Goal: Use online tool/utility: Utilize a website feature to perform a specific function

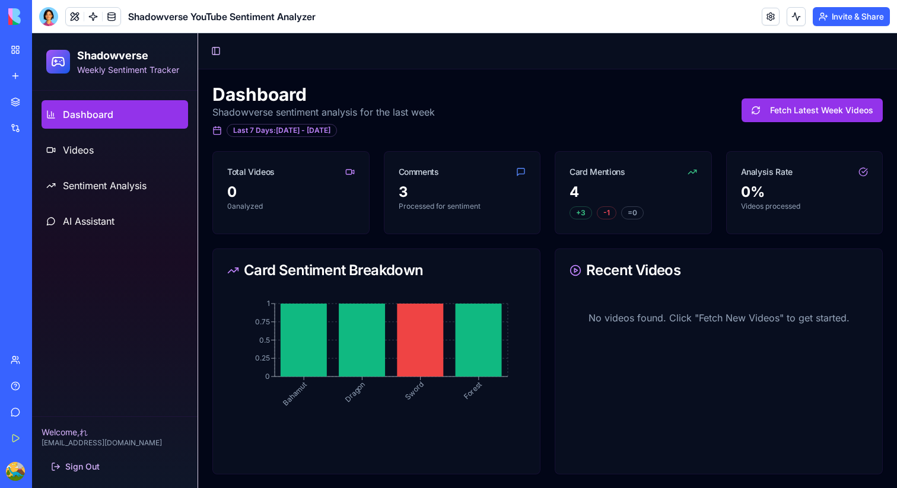
click at [31, 72] on div "New app" at bounding box center [35, 76] width 15 height 12
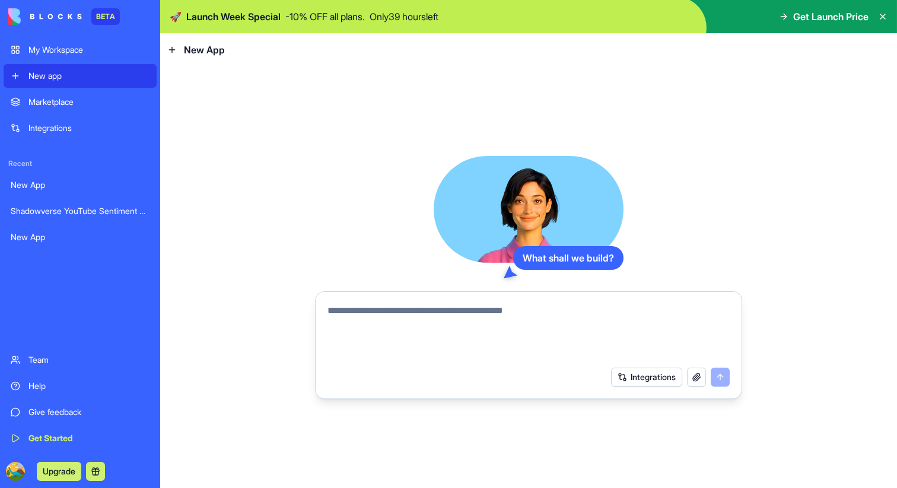
click at [395, 308] on textarea at bounding box center [529, 332] width 402 height 57
type textarea "**********"
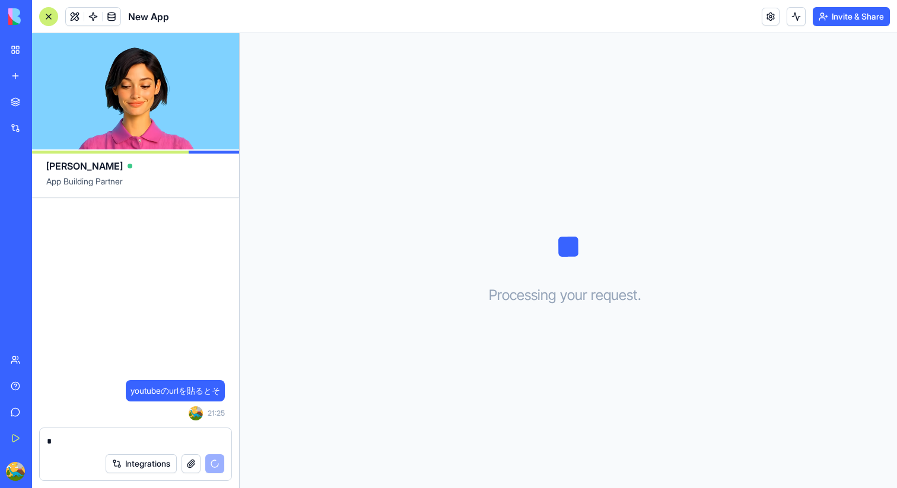
type textarea "*"
click at [154, 389] on span "youtubeのurlを貼るとそ" at bounding box center [176, 391] width 90 height 12
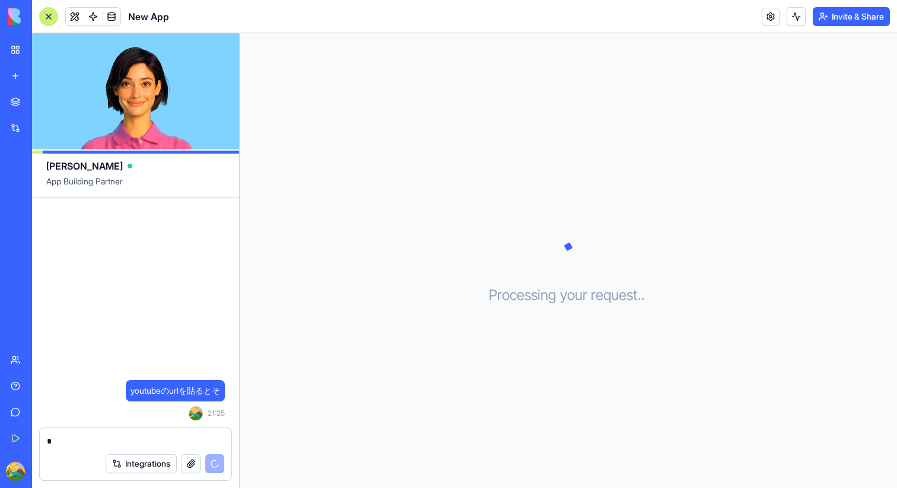
click at [156, 389] on span "youtubeのurlを貼るとそ" at bounding box center [176, 391] width 90 height 12
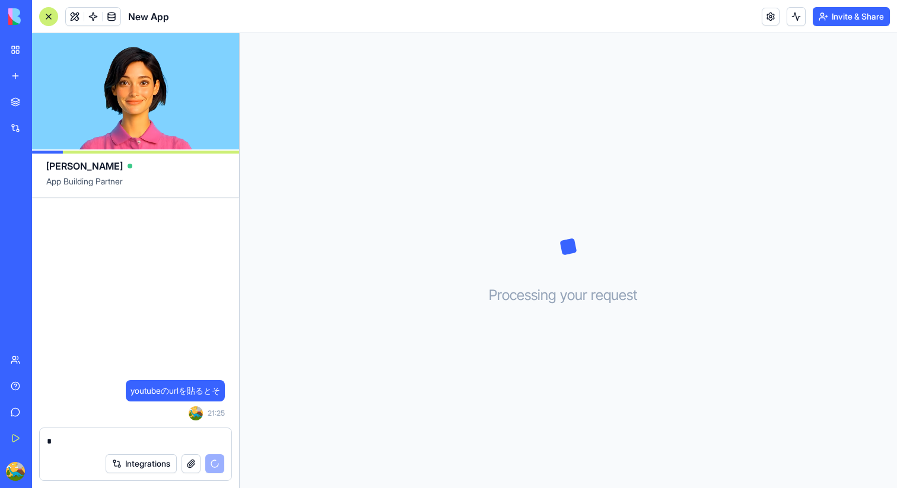
click at [155, 387] on span "youtubeのurlを貼るとそ" at bounding box center [176, 391] width 90 height 12
click at [138, 388] on span "youtubeのurlを貼るとそ" at bounding box center [176, 391] width 90 height 12
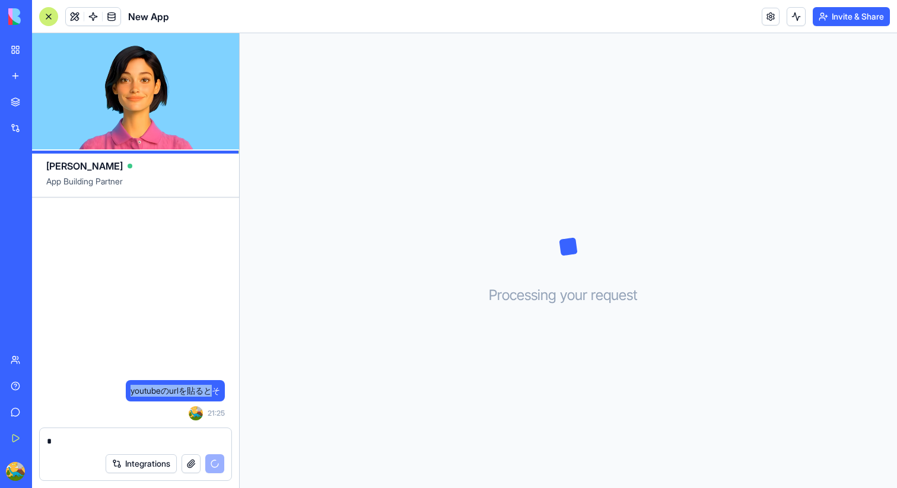
drag, startPoint x: 127, startPoint y: 388, endPoint x: 212, endPoint y: 394, distance: 85.7
click at [212, 394] on div "youtubeのurlを貼るとそ" at bounding box center [175, 390] width 99 height 21
copy span "youtubeのurlを貼ると"
click at [14, 77] on link "New app" at bounding box center [27, 76] width 47 height 24
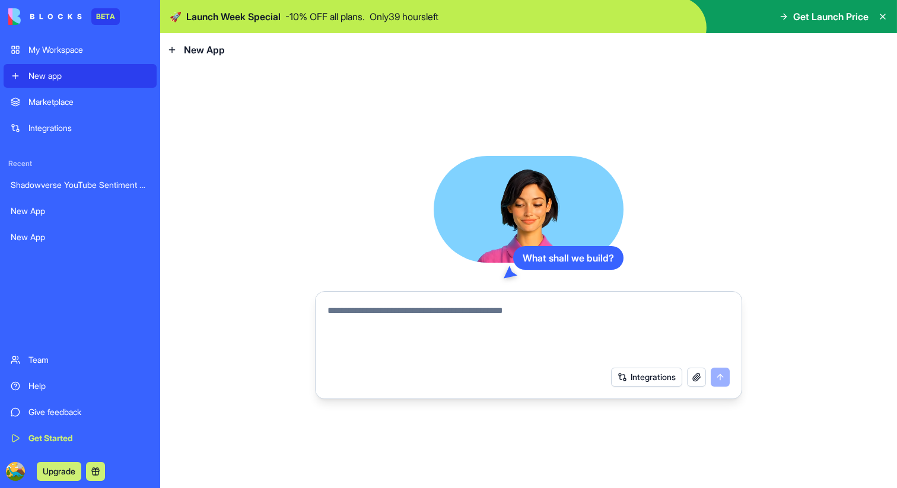
click at [518, 329] on textarea at bounding box center [529, 332] width 402 height 57
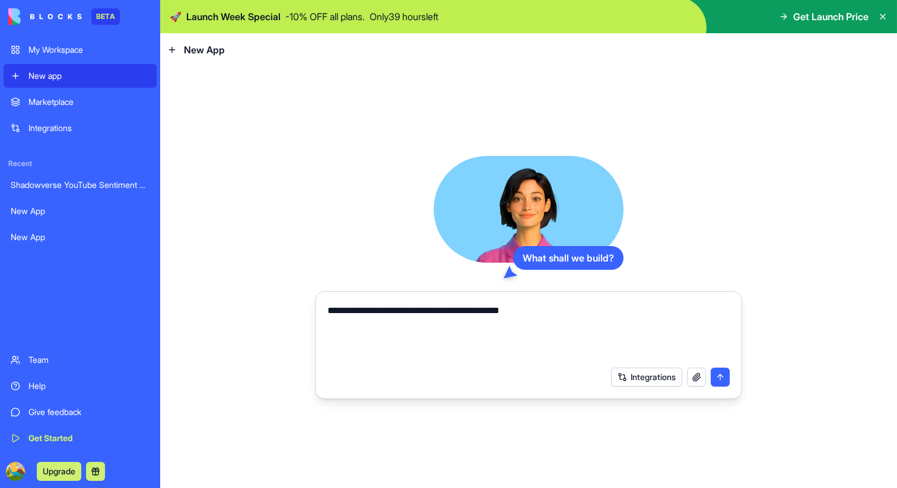
type textarea "**********"
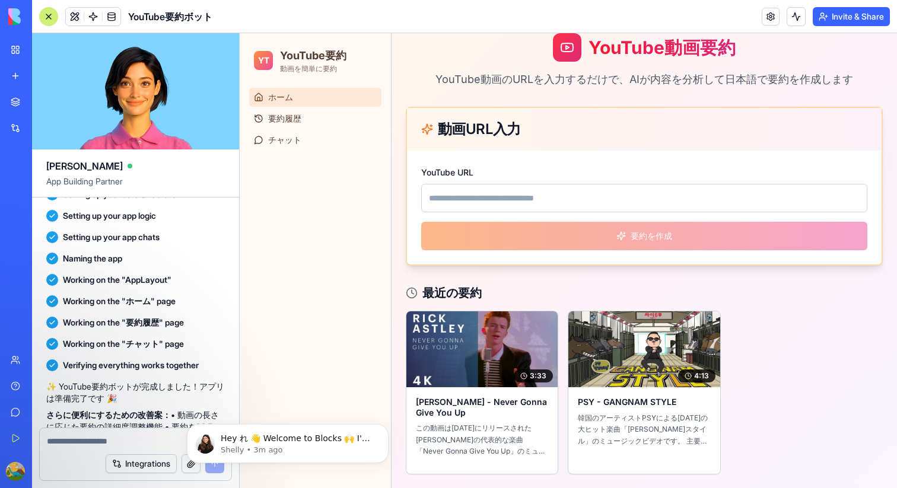
scroll to position [99, 0]
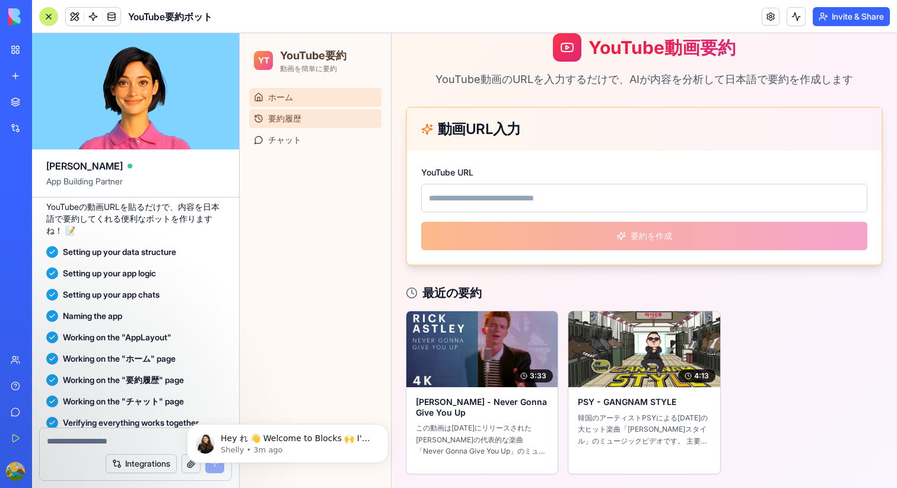
click at [272, 120] on span "要約履歴" at bounding box center [284, 119] width 33 height 12
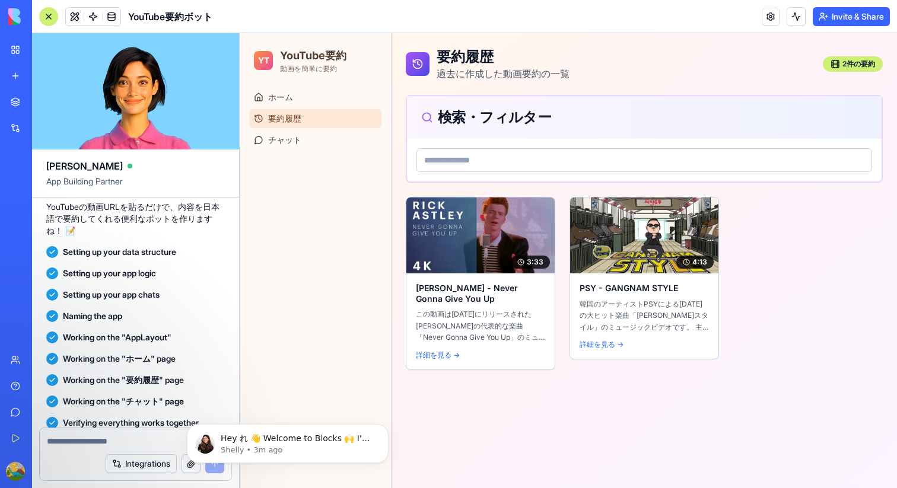
scroll to position [0, 0]
click at [292, 90] on link "ホーム" at bounding box center [315, 97] width 132 height 19
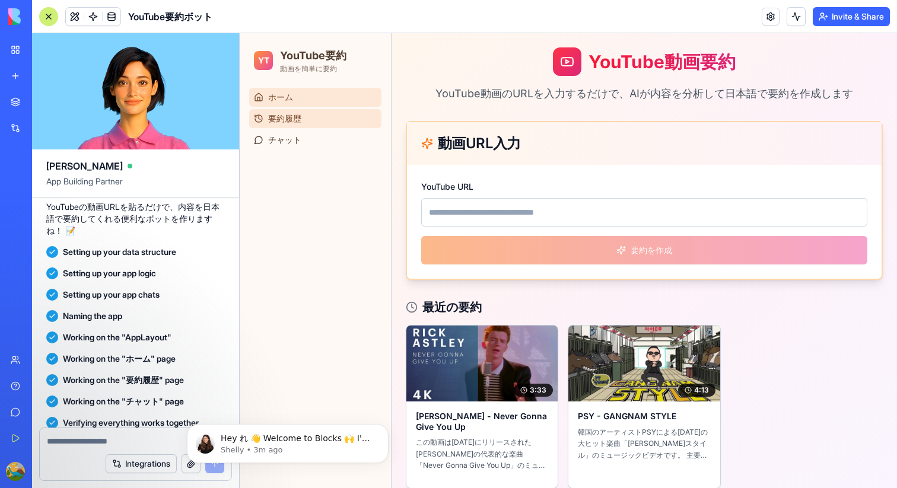
click at [303, 110] on link "要約履歴" at bounding box center [315, 118] width 132 height 19
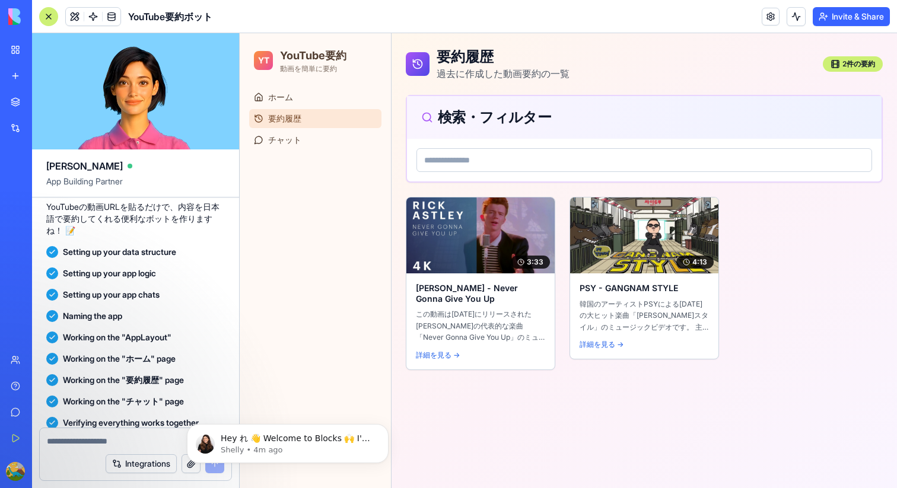
click at [657, 160] on input at bounding box center [645, 160] width 456 height 24
click at [307, 100] on link "ホーム" at bounding box center [315, 97] width 132 height 19
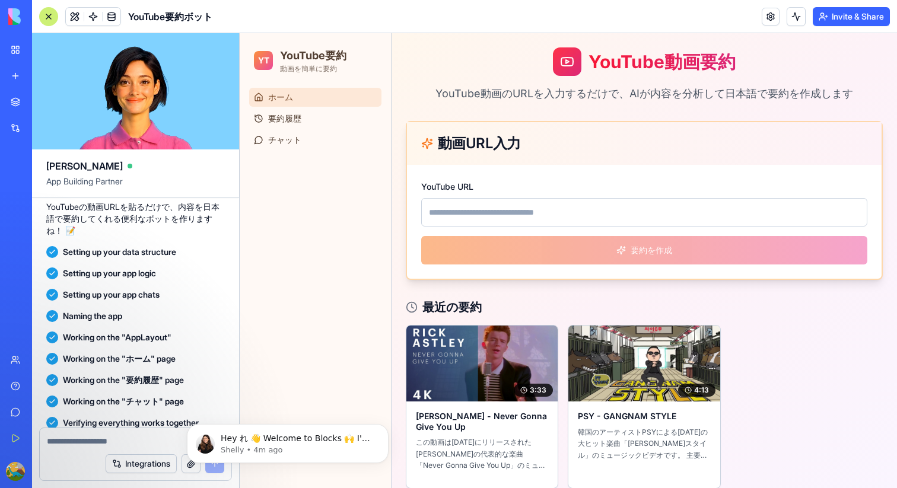
click at [543, 207] on input "YouTube URL" at bounding box center [644, 212] width 446 height 28
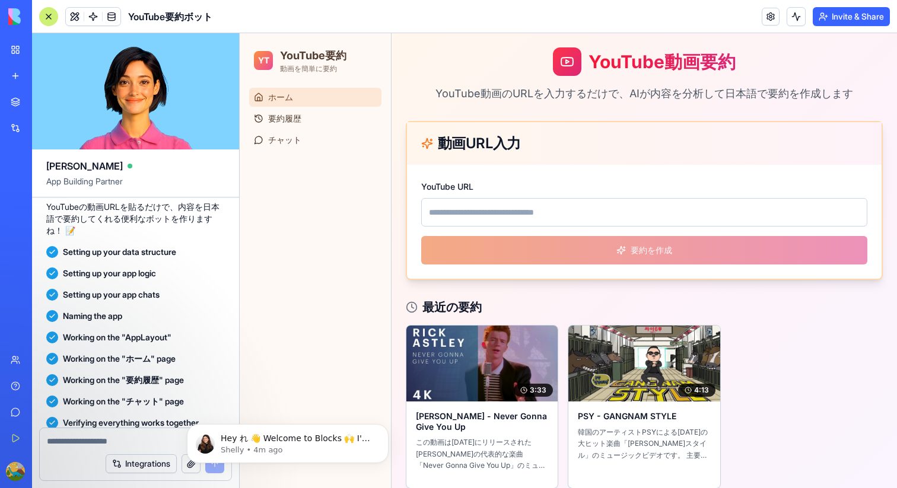
paste input "**********"
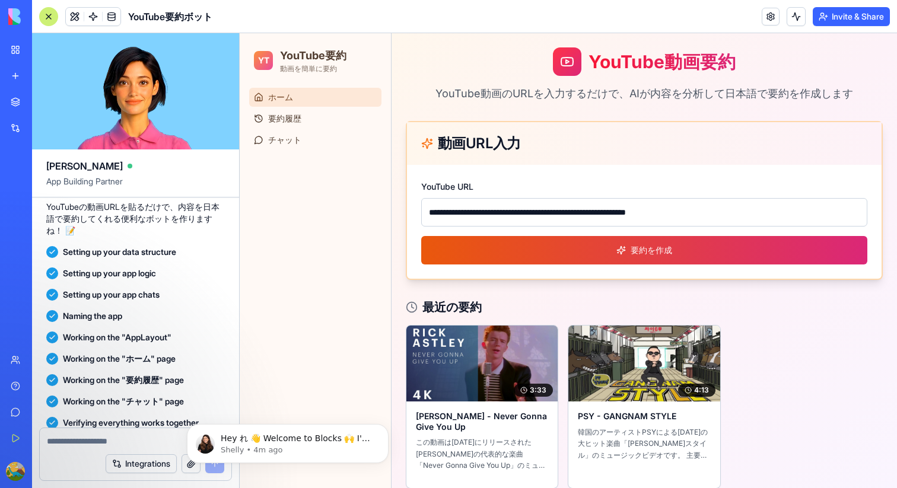
click at [543, 250] on button "要約を作成" at bounding box center [644, 250] width 446 height 28
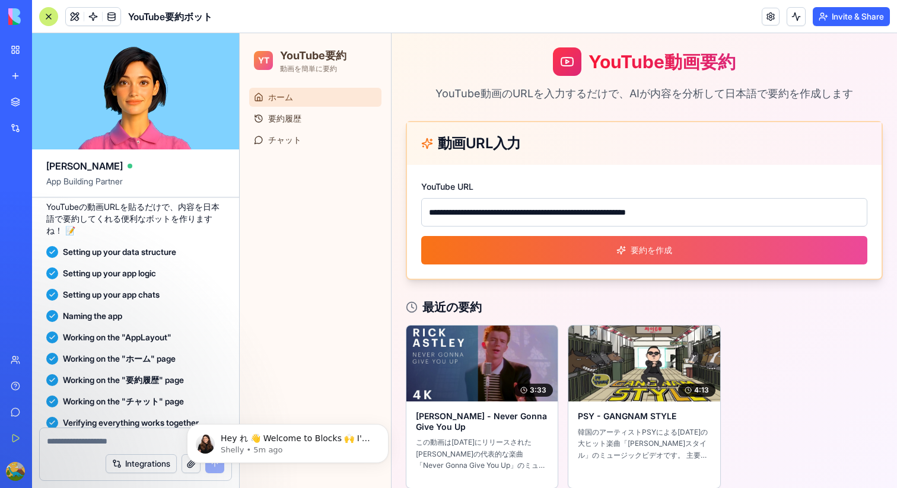
drag, startPoint x: 741, startPoint y: 214, endPoint x: 633, endPoint y: 207, distance: 107.7
click at [632, 208] on input "**********" at bounding box center [644, 212] width 446 height 28
type input "**********"
click at [421, 236] on button "要約を作成" at bounding box center [644, 250] width 446 height 28
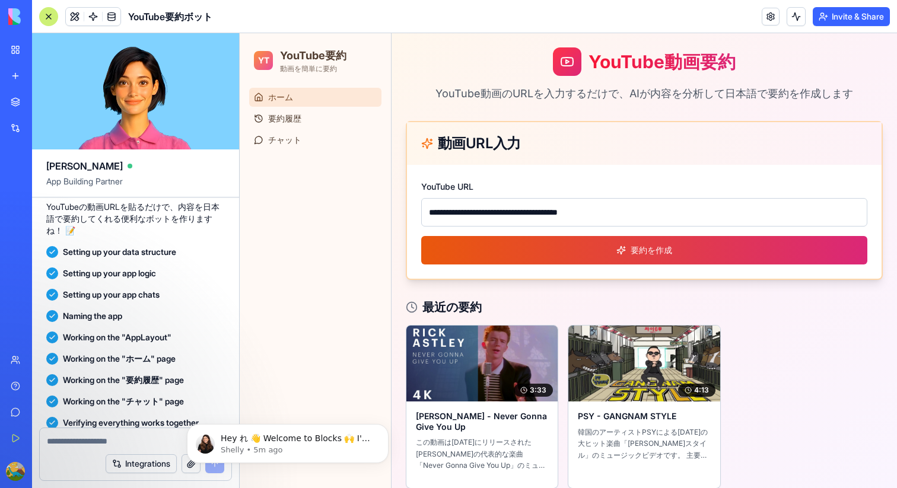
click at [625, 241] on button "要約を作成" at bounding box center [644, 250] width 446 height 28
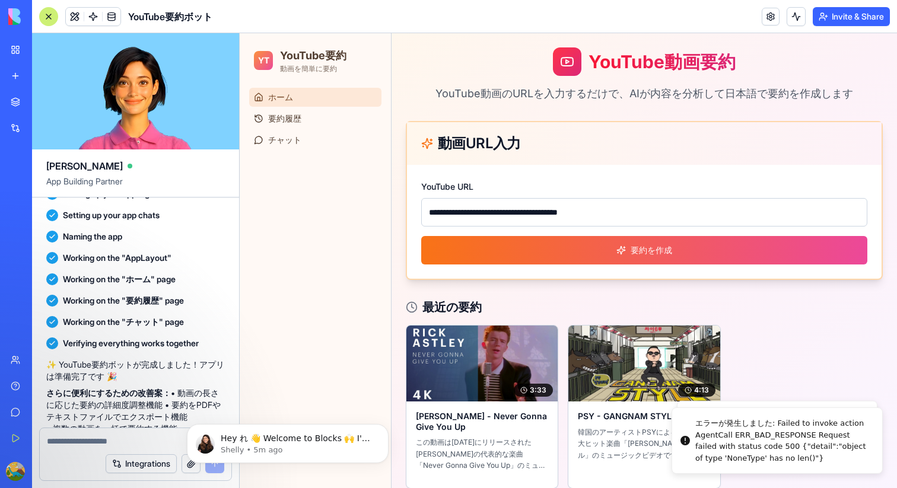
scroll to position [216, 0]
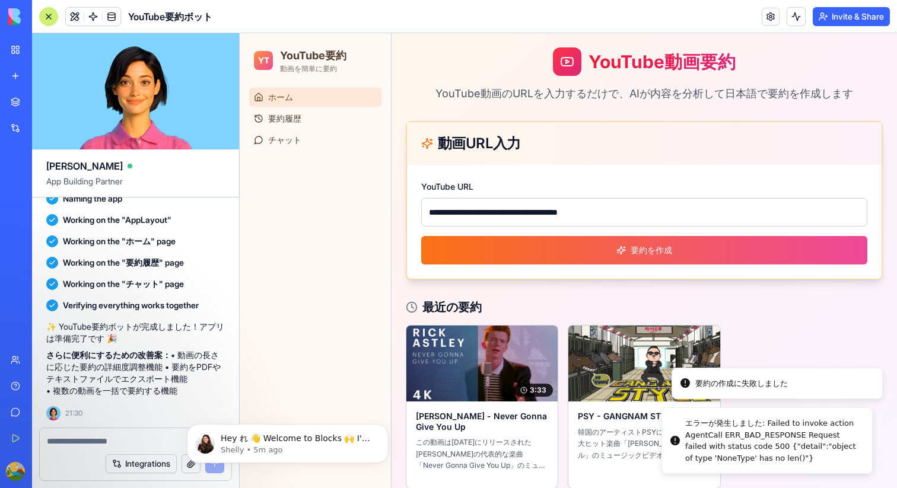
drag, startPoint x: 797, startPoint y: 457, endPoint x: 713, endPoint y: 418, distance: 91.6
click at [697, 418] on div "エラーが発生しました: Failed to invoke action AgentCall ERR_BAD_RESPONSE Request failed w…" at bounding box center [774, 441] width 177 height 46
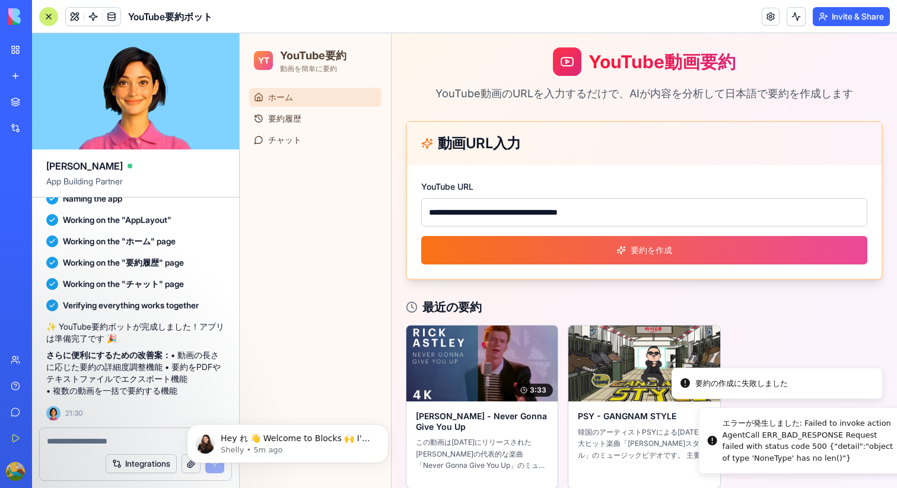
drag, startPoint x: 775, startPoint y: 421, endPoint x: 801, endPoint y: 466, distance: 51.9
click at [801, 464] on div "エラーが発生しました: Failed to invoke action AgentCall ERR_BAD_RESPONSE Request failed w…" at bounding box center [811, 441] width 177 height 46
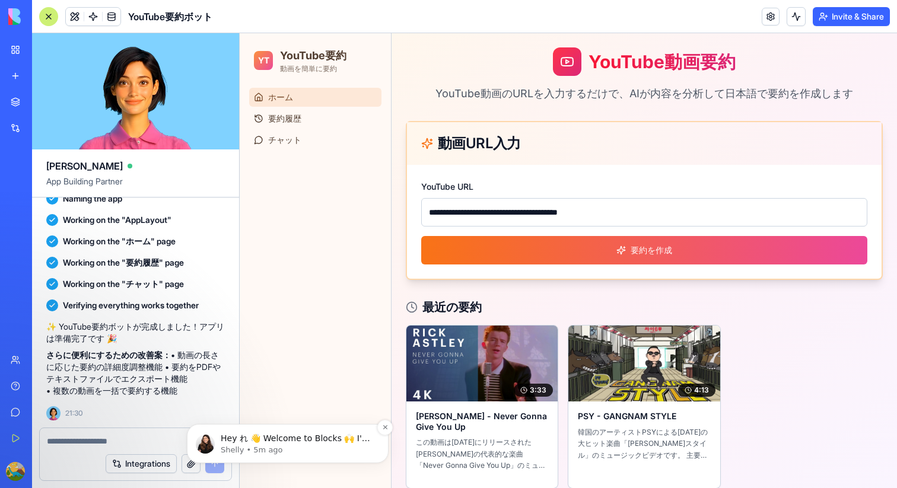
click at [287, 429] on div "Hey れ 👋 Welcome to Blocks 🙌 I'm here if you have any questions! Shelly • 5m ago" at bounding box center [288, 443] width 202 height 39
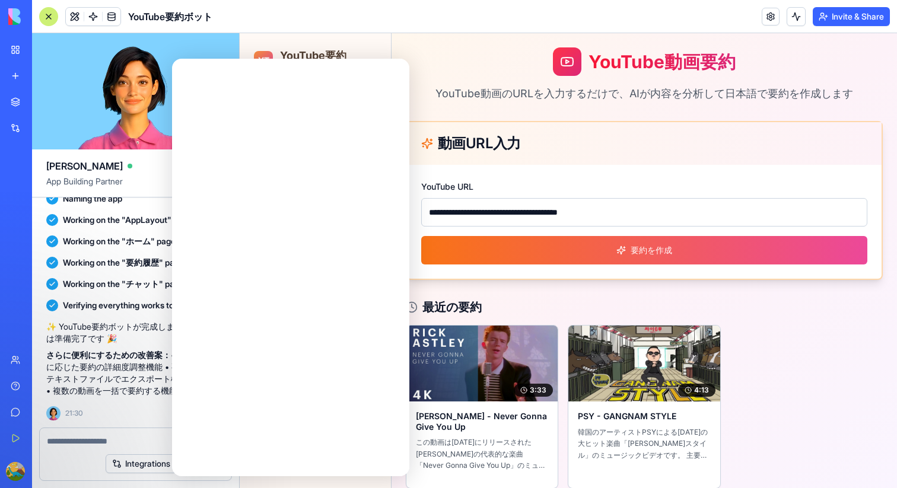
scroll to position [0, 0]
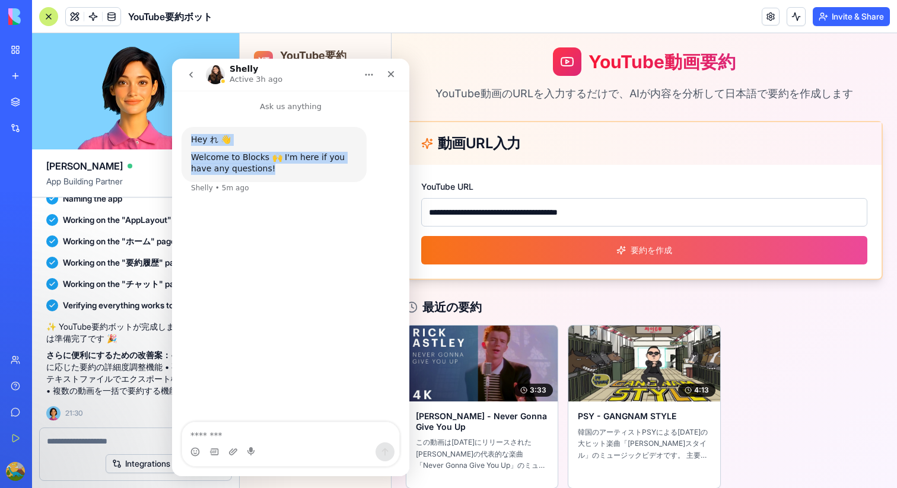
drag, startPoint x: 276, startPoint y: 173, endPoint x: 188, endPoint y: 145, distance: 92.7
click at [188, 145] on div "Hey れ 👋 Welcome to Blocks 🙌 I'm here if you have any questions! Shelly • 5m ago" at bounding box center [274, 154] width 185 height 55
copy div "Hey れ 👋 Welcome to Blocks 🙌 I'm here if you have any questions!"
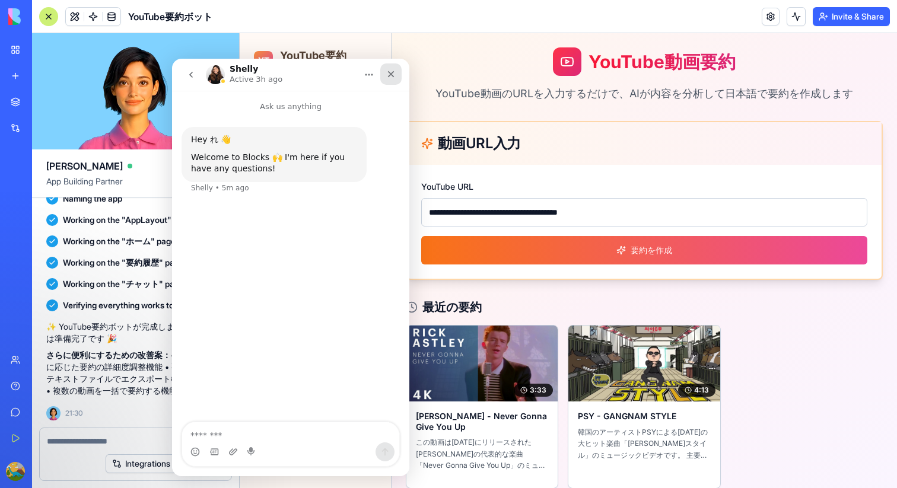
click at [390, 75] on icon "Close" at bounding box center [391, 74] width 7 height 7
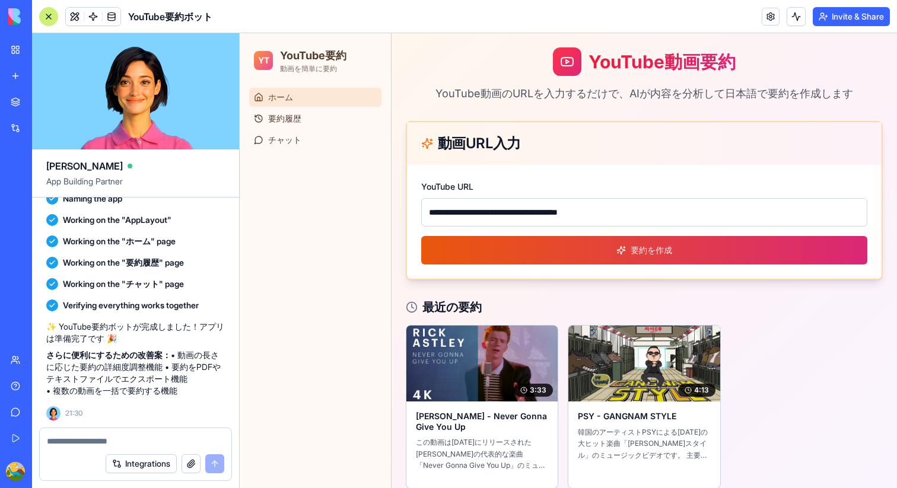
click at [608, 259] on button "要約を作成" at bounding box center [644, 250] width 446 height 28
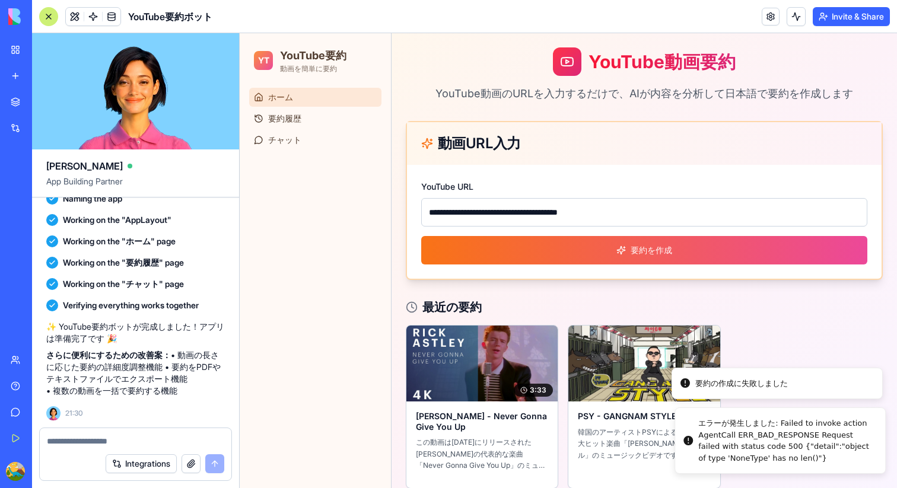
drag, startPoint x: 774, startPoint y: 421, endPoint x: 777, endPoint y: 439, distance: 18.1
click at [777, 439] on div "エラーが発生しました: Failed to invoke action AgentCall ERR_BAD_RESPONSE Request failed w…" at bounding box center [787, 441] width 177 height 46
click at [777, 439] on div "エラーが発生しました: Failed to invoke action AgentCall ERR_BAD_RESPONSE Request failed w…" at bounding box center [784, 441] width 177 height 46
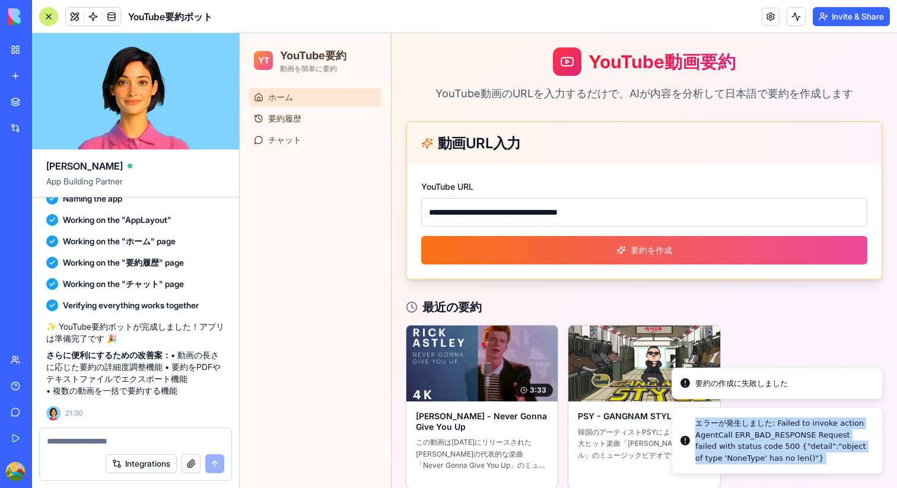
click at [777, 439] on div "エラーが発生しました: Failed to invoke action AgentCall ERR_BAD_RESPONSE Request failed w…" at bounding box center [784, 441] width 177 height 46
copy ol "エラーが発生しました: Failed to invoke action AgentCall ERR_BAD_RESPONSE Request failed w…"
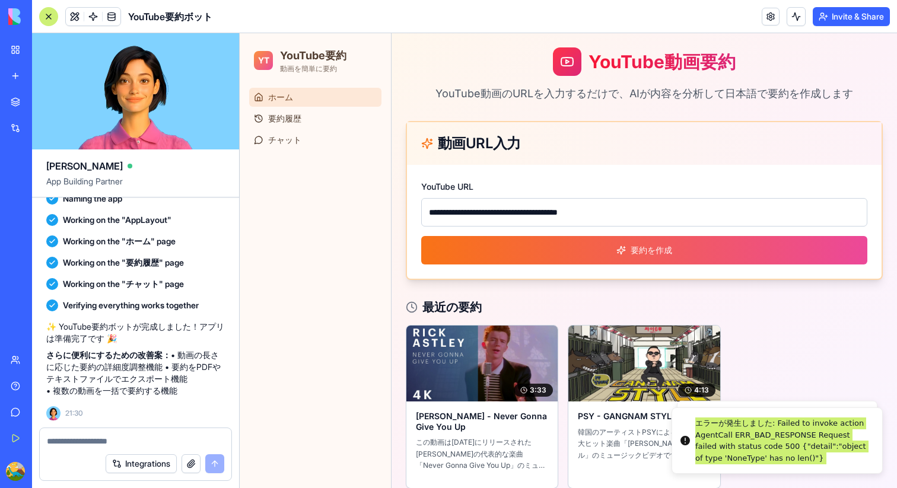
click at [169, 439] on textarea at bounding box center [135, 442] width 177 height 12
paste textarea "**********"
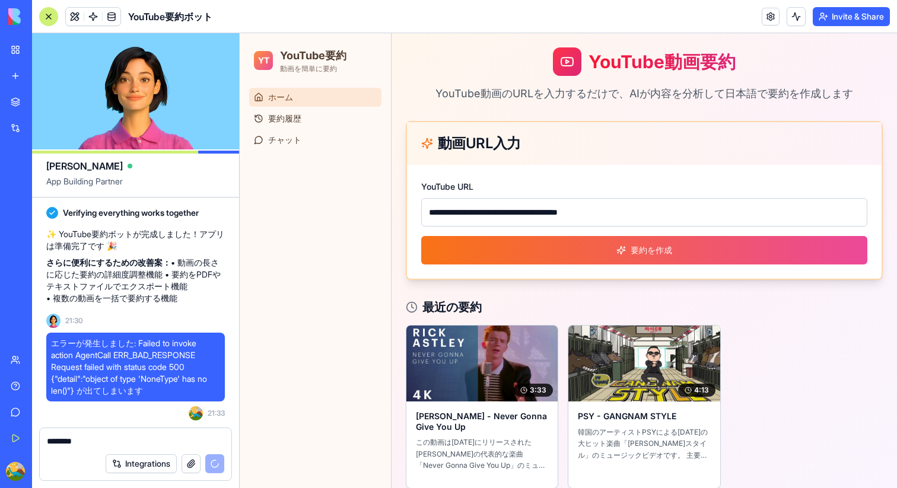
scroll to position [337, 0]
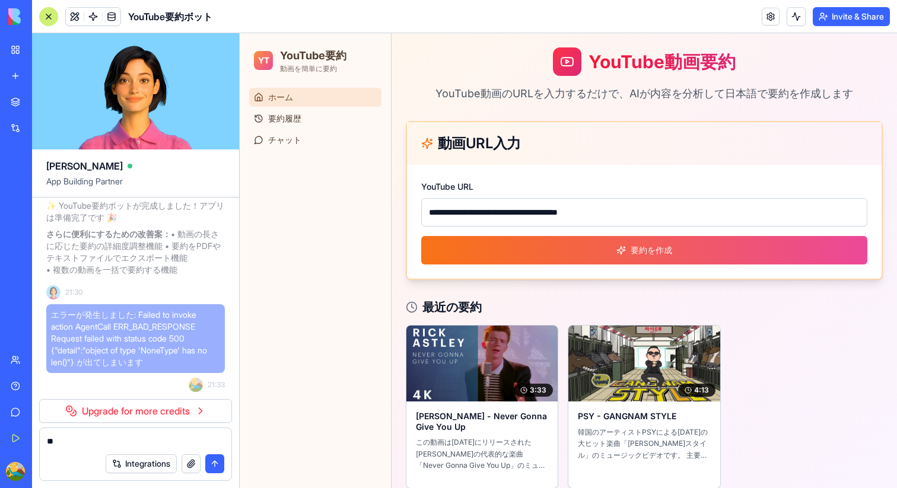
type textarea "*"
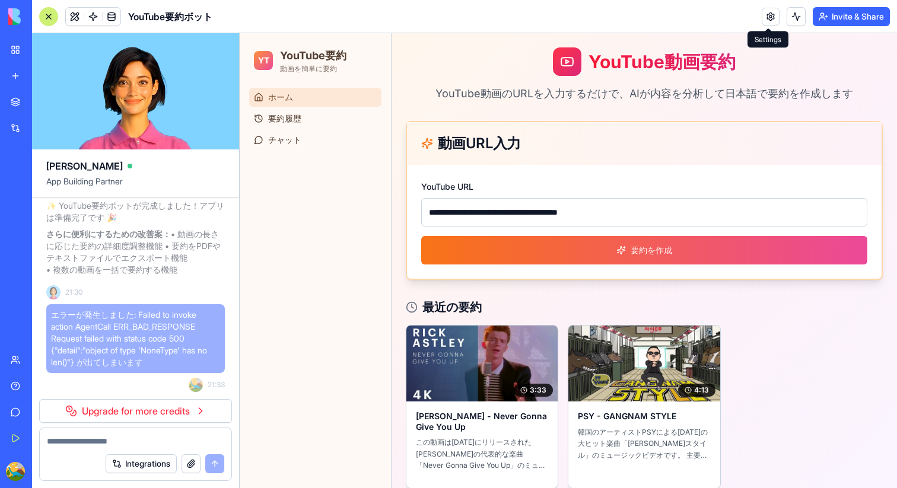
click at [771, 13] on link at bounding box center [771, 17] width 18 height 18
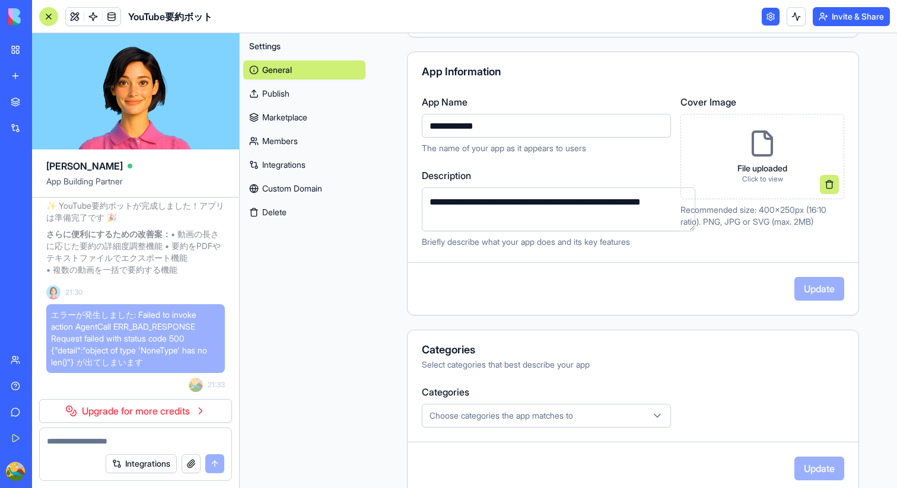
scroll to position [234, 0]
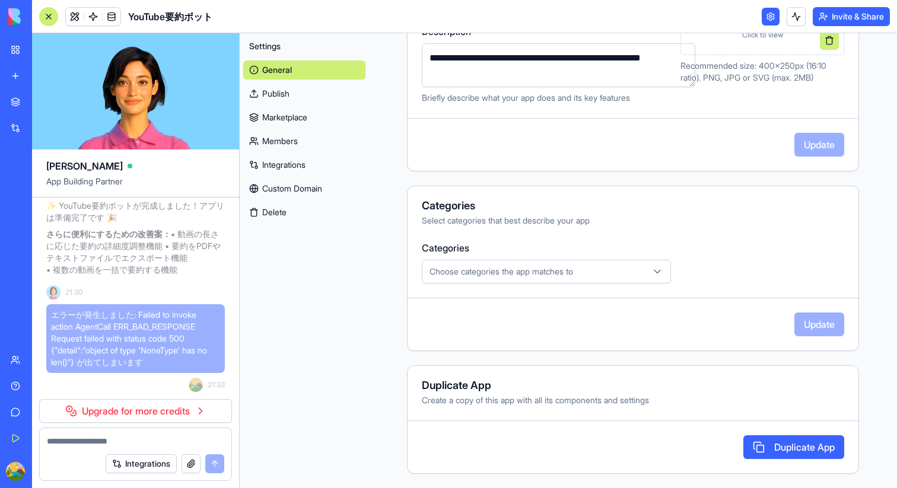
click at [292, 210] on button "Delete" at bounding box center [304, 212] width 122 height 19
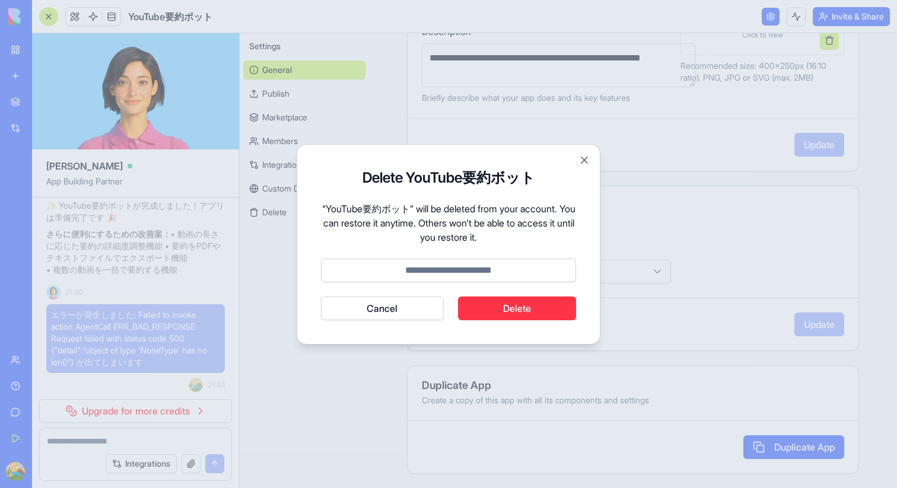
click at [0, 70] on div at bounding box center [448, 244] width 897 height 488
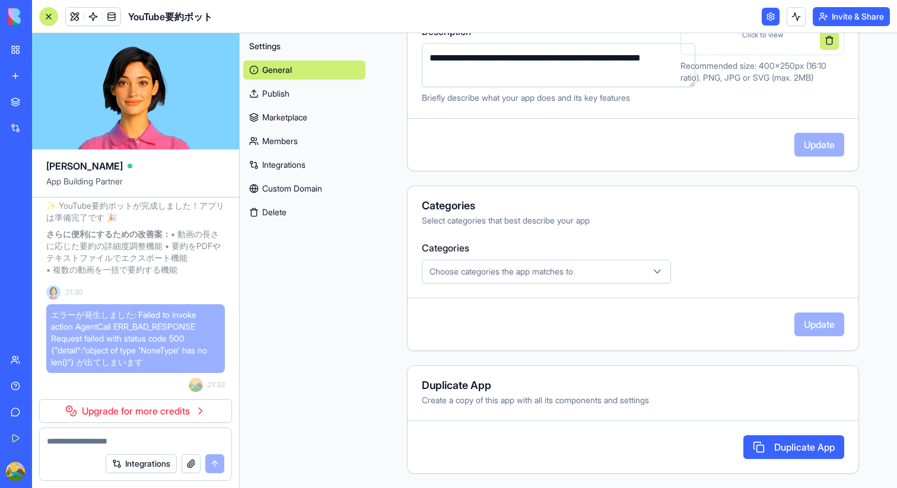
click at [9, 53] on link "My Workspace" at bounding box center [27, 50] width 47 height 24
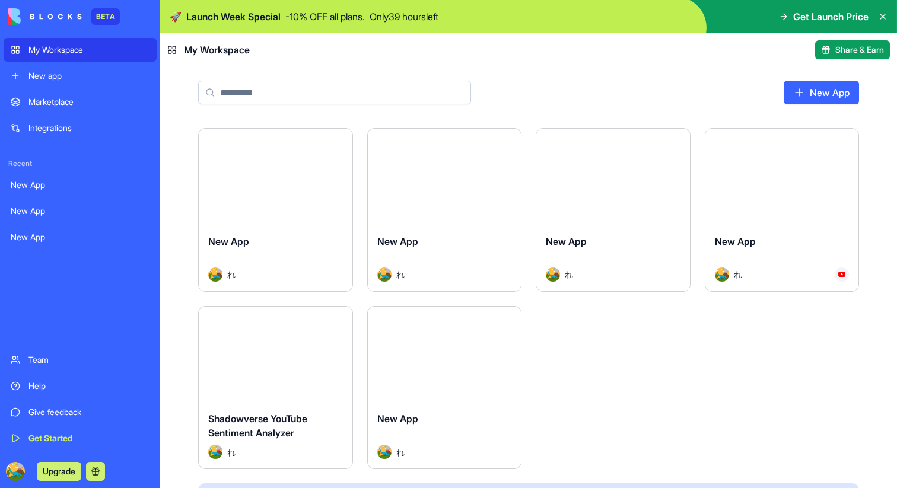
click at [34, 76] on div "New app" at bounding box center [88, 76] width 121 height 12
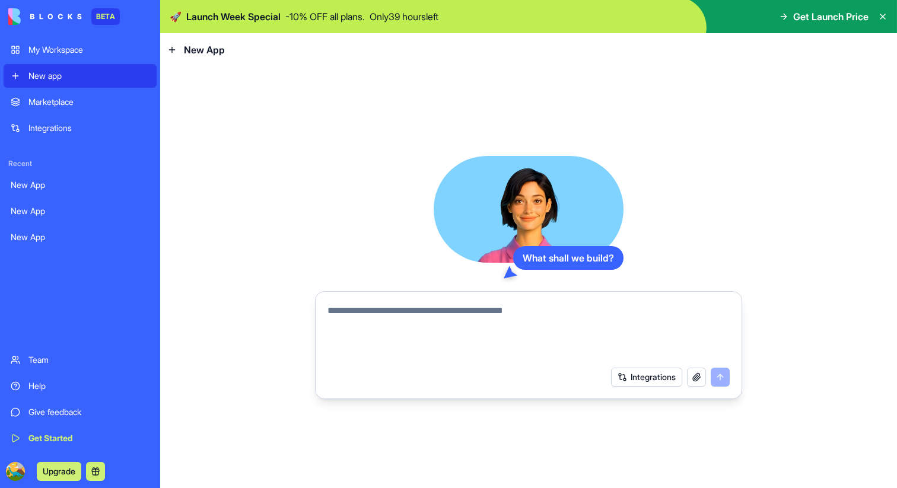
click at [72, 42] on link "My Workspace" at bounding box center [80, 50] width 153 height 24
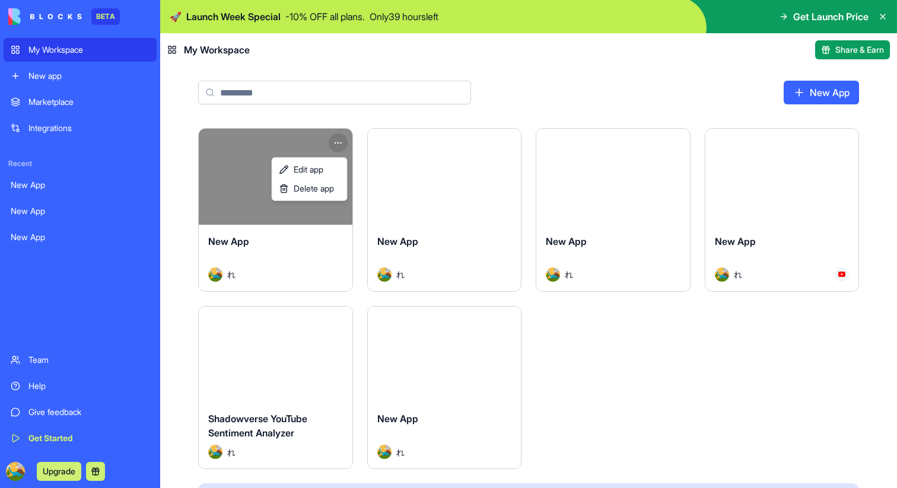
click at [341, 138] on html "BETA My Workspace New app Marketplace Integrations Recent New App New App New A…" at bounding box center [448, 244] width 897 height 488
click at [320, 186] on span "Delete app" at bounding box center [314, 189] width 40 height 12
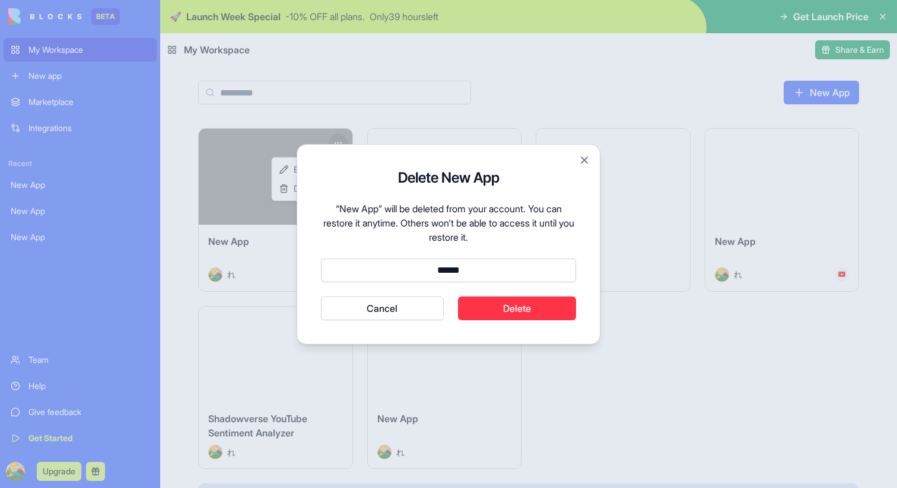
type input "******"
click at [484, 312] on button "Delete" at bounding box center [517, 309] width 119 height 24
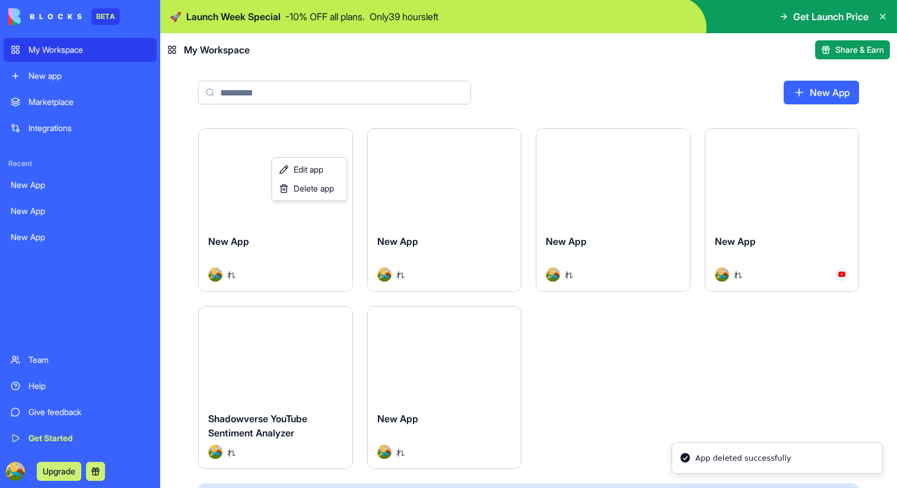
click at [331, 139] on html "BETA My Workspace New app Marketplace Integrations Recent New App New App New A…" at bounding box center [448, 244] width 897 height 488
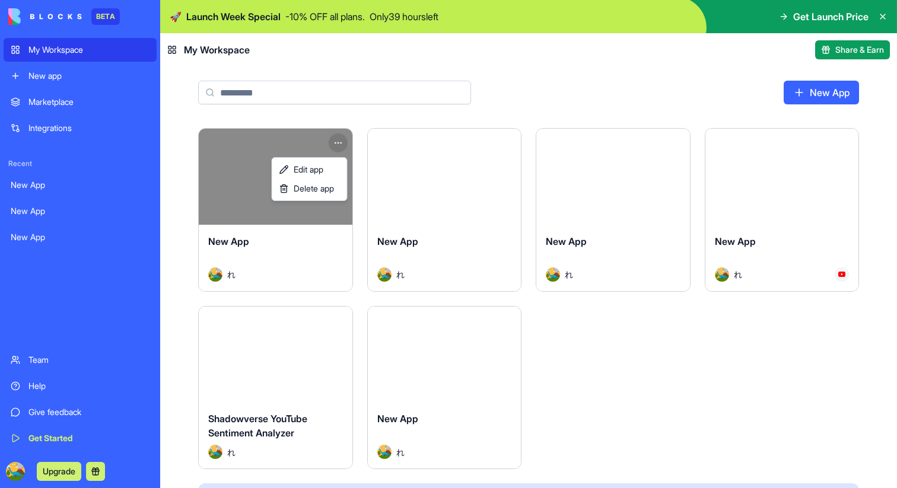
click at [333, 142] on html "BETA My Workspace New app Marketplace Integrations Recent New App New App New A…" at bounding box center [448, 244] width 897 height 488
click at [333, 194] on span "Delete app" at bounding box center [314, 189] width 40 height 12
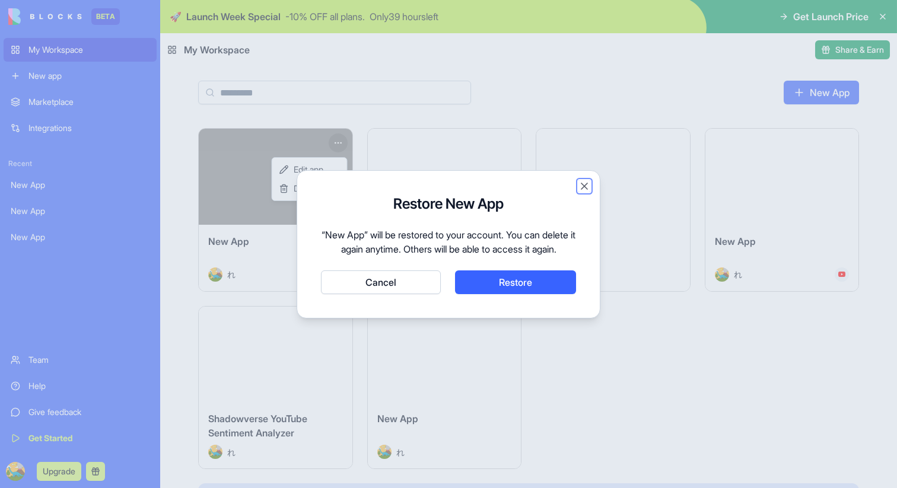
click at [584, 180] on button "Close" at bounding box center [585, 186] width 12 height 12
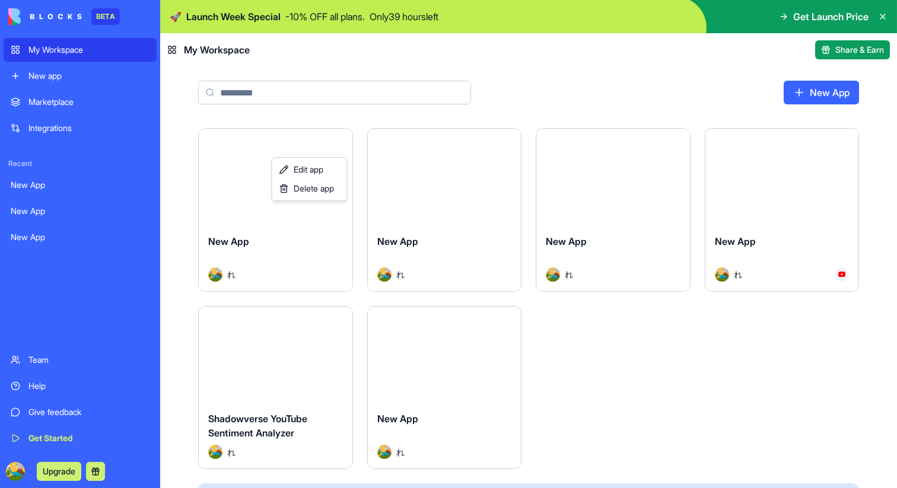
click at [512, 141] on html "BETA My Workspace New app Marketplace Integrations Recent New App New App New A…" at bounding box center [448, 244] width 897 height 488
click at [512, 140] on html "BETA My Workspace New app Marketplace Integrations Recent New App New App New A…" at bounding box center [448, 244] width 897 height 488
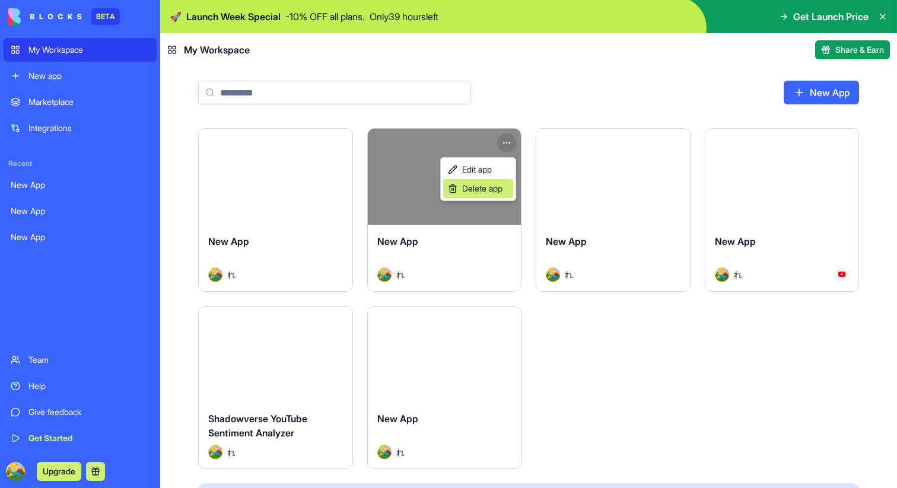
click at [478, 186] on span "Delete app" at bounding box center [482, 189] width 40 height 12
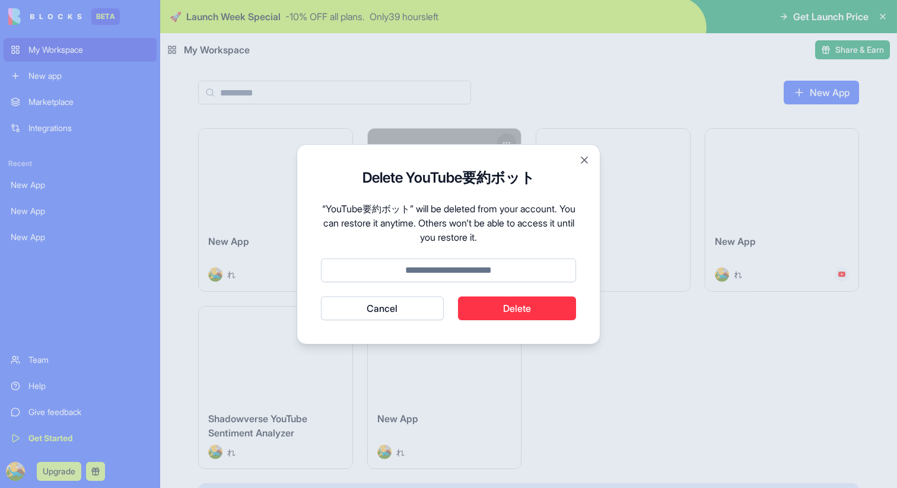
click at [496, 277] on input at bounding box center [448, 271] width 255 height 24
type input "******"
click at [518, 311] on button "Delete" at bounding box center [517, 309] width 119 height 24
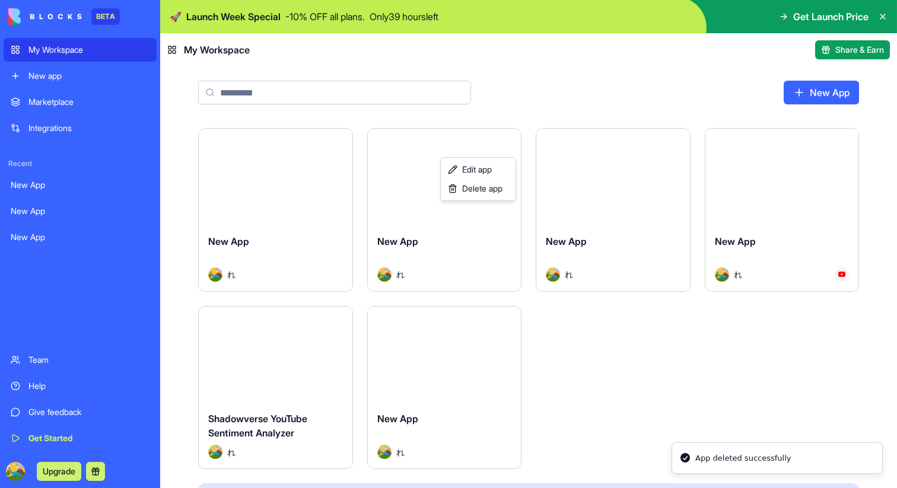
click at [312, 319] on html "BETA My Workspace New app Marketplace Integrations Recent New App New App New A…" at bounding box center [448, 244] width 897 height 488
click at [331, 325] on html "BETA My Workspace New app Marketplace Integrations Recent New App New App New A…" at bounding box center [448, 244] width 897 height 488
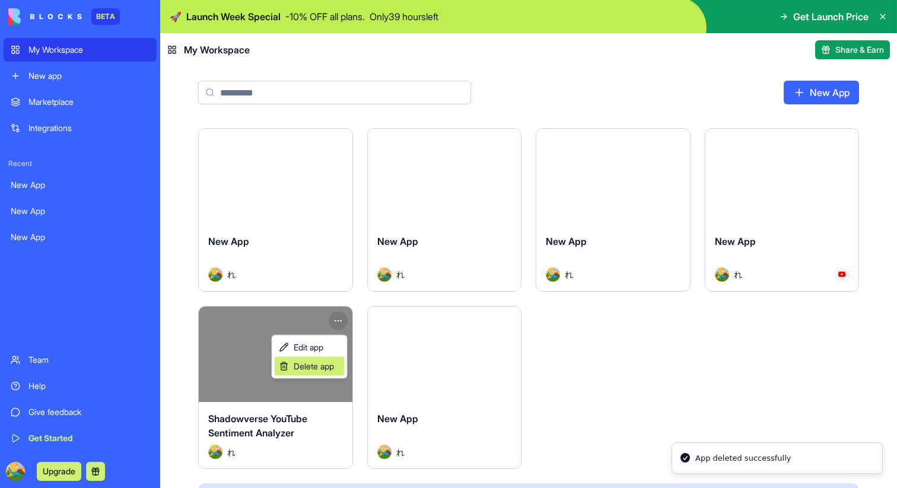
click at [327, 362] on span "Delete app" at bounding box center [314, 367] width 40 height 12
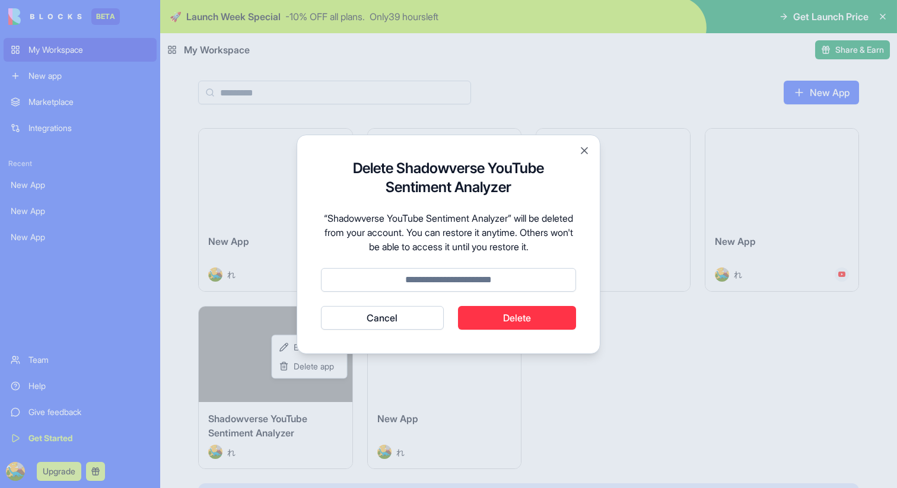
click at [497, 281] on input at bounding box center [448, 280] width 255 height 24
type input "******"
click at [533, 317] on button "Delete" at bounding box center [517, 318] width 119 height 24
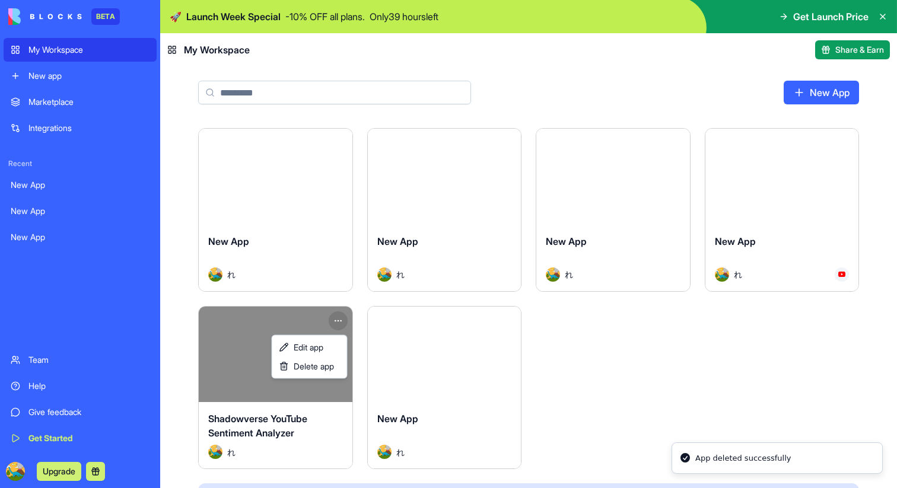
click at [840, 131] on html "BETA My Workspace New app Marketplace Integrations Recent New App New App New A…" at bounding box center [448, 244] width 897 height 488
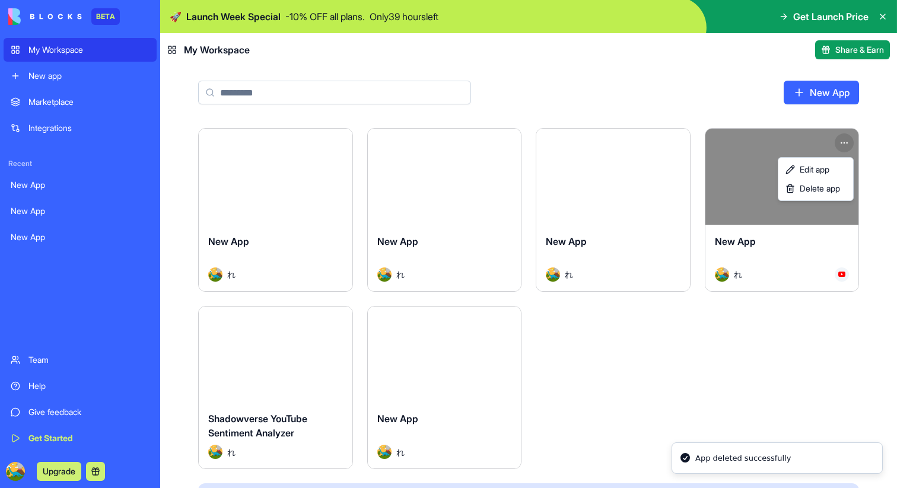
click at [842, 143] on html "BETA My Workspace New app Marketplace Integrations Recent New App New App New A…" at bounding box center [448, 244] width 897 height 488
click at [811, 185] on span "Delete app" at bounding box center [820, 189] width 40 height 12
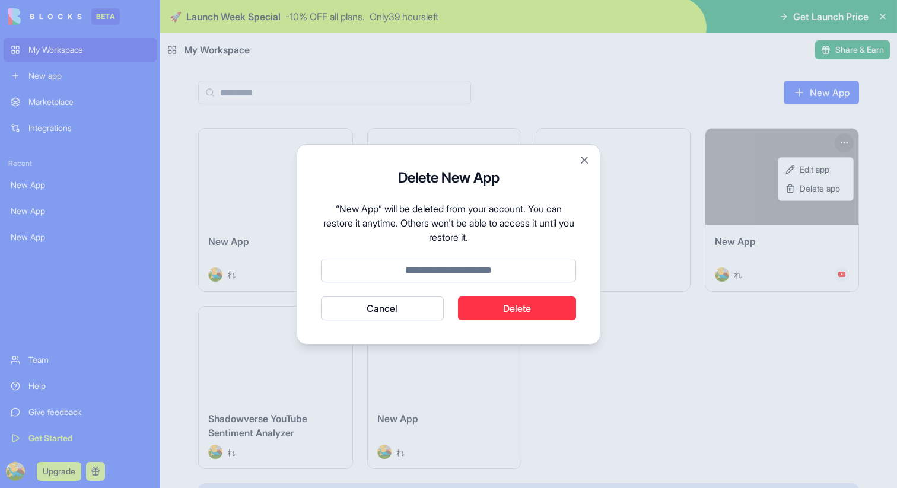
click at [486, 262] on input at bounding box center [448, 271] width 255 height 24
type input "******"
click at [507, 313] on button "Delete" at bounding box center [517, 309] width 119 height 24
